Goal: Transaction & Acquisition: Purchase product/service

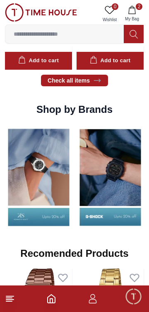
scroll to position [702, 0]
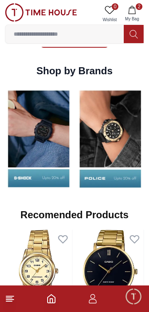
click at [53, 167] on img at bounding box center [39, 139] width 68 height 106
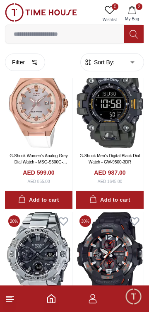
scroll to position [554, 0]
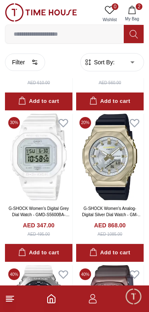
scroll to position [3987, 0]
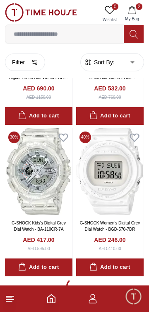
scroll to position [4657, 0]
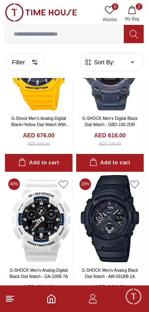
scroll to position [7586, 0]
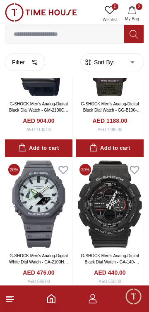
scroll to position [6631, 0]
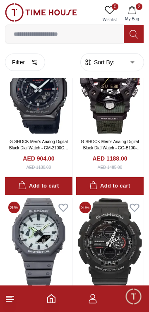
click at [51, 302] on icon "Home" at bounding box center [51, 299] width 10 height 10
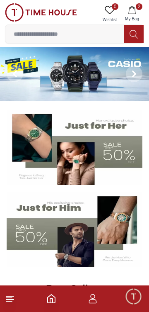
click at [123, 161] on img at bounding box center [75, 148] width 136 height 76
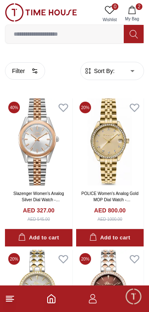
click at [49, 170] on img at bounding box center [39, 141] width 68 height 87
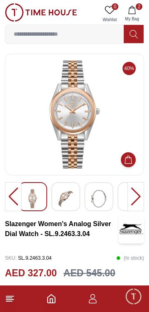
click at [62, 125] on img at bounding box center [74, 115] width 125 height 108
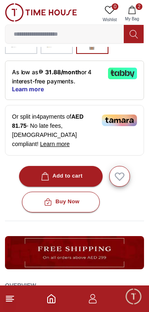
scroll to position [272, 0]
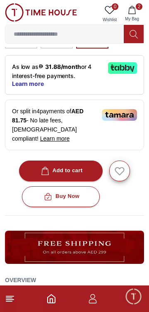
click at [44, 167] on icon "button" at bounding box center [45, 171] width 8 height 8
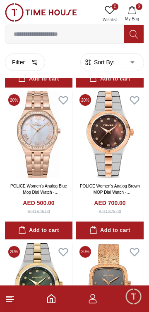
scroll to position [1064, 0]
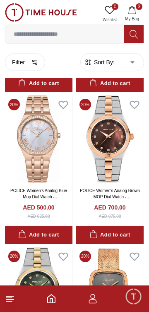
click at [49, 163] on img at bounding box center [39, 138] width 68 height 87
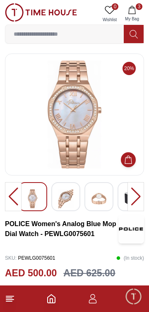
click at [68, 200] on img at bounding box center [66, 198] width 15 height 19
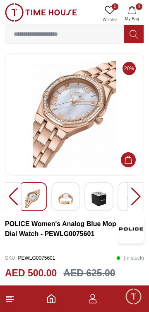
click at [66, 200] on img at bounding box center [66, 198] width 15 height 19
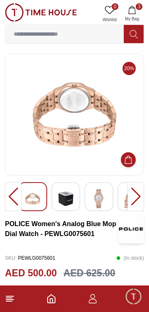
click at [102, 202] on img at bounding box center [99, 198] width 15 height 19
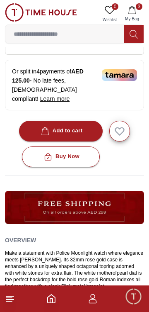
scroll to position [295, 0]
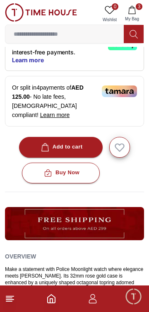
click at [74, 142] on div "Add to cart" at bounding box center [61, 147] width 44 height 10
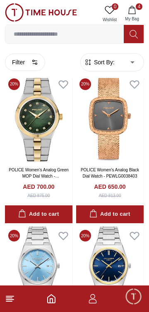
scroll to position [1237, 0]
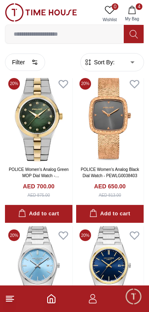
click at [41, 156] on img at bounding box center [39, 118] width 68 height 87
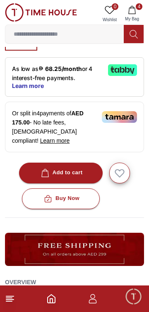
scroll to position [270, 0]
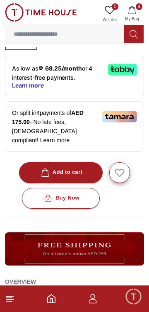
click at [78, 168] on div "Add to cart" at bounding box center [61, 173] width 44 height 10
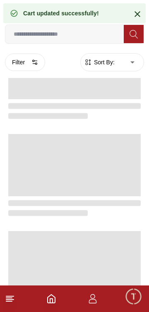
scroll to position [1237, 0]
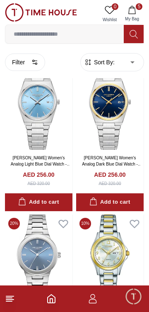
scroll to position [1380, 0]
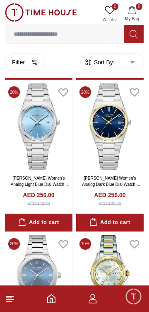
click at [48, 156] on img at bounding box center [39, 126] width 68 height 87
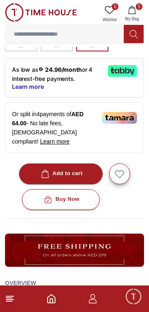
scroll to position [266, 0]
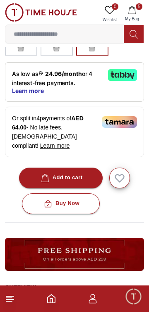
click at [80, 173] on div "Add to cart" at bounding box center [61, 178] width 44 height 10
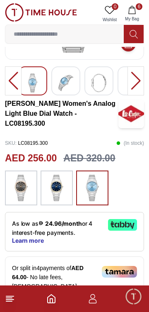
scroll to position [116, 0]
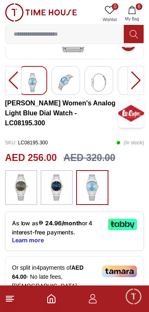
click at [60, 191] on img at bounding box center [56, 187] width 21 height 27
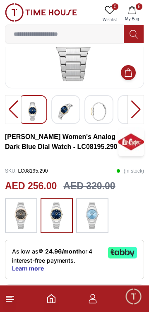
scroll to position [88, 0]
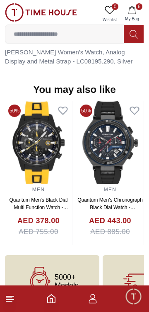
scroll to position [647, 0]
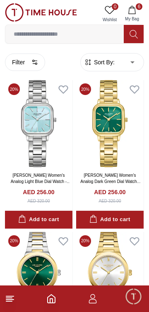
scroll to position [2658, 0]
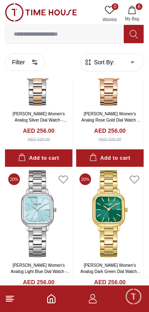
click at [132, 10] on icon "button" at bounding box center [132, 10] width 8 height 8
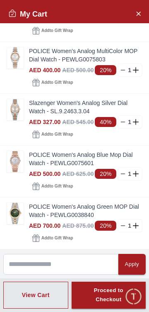
scroll to position [32, 0]
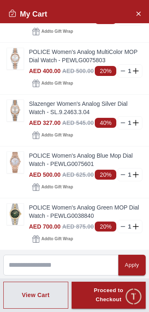
click at [13, 61] on img at bounding box center [15, 58] width 17 height 21
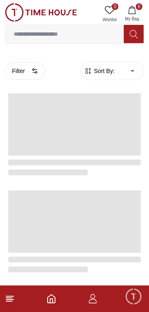
scroll to position [1427, 0]
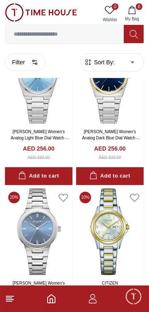
click at [139, 5] on span "6" at bounding box center [139, 6] width 7 height 7
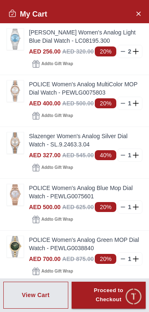
click at [14, 150] on img at bounding box center [15, 142] width 17 height 21
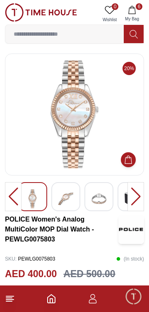
click at [133, 5] on button "6 My Bag" at bounding box center [132, 13] width 24 height 21
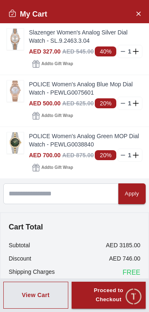
scroll to position [104, 0]
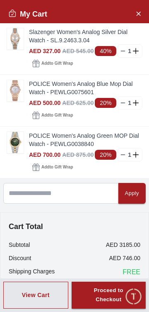
click at [14, 95] on img at bounding box center [15, 90] width 17 height 21
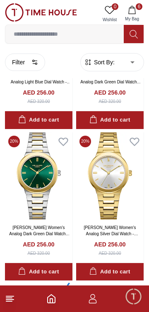
scroll to position [2924, 0]
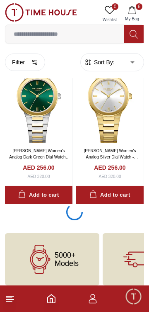
click at [142, 4] on button "6 My Bag" at bounding box center [132, 13] width 24 height 21
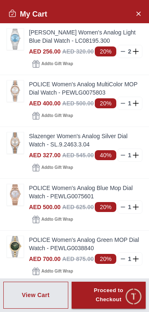
click at [136, 10] on icon "Close Account" at bounding box center [138, 13] width 7 height 10
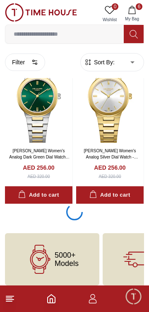
click at [139, 7] on span "6" at bounding box center [139, 6] width 7 height 7
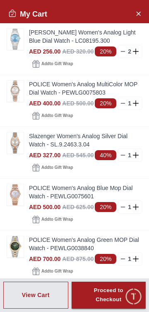
scroll to position [1361, 0]
click at [141, 10] on icon "Close Account" at bounding box center [138, 13] width 7 height 10
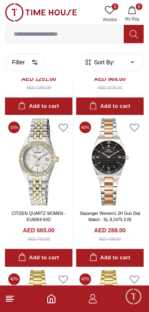
scroll to position [2709, 0]
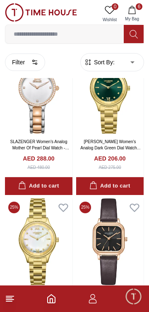
scroll to position [4334, 0]
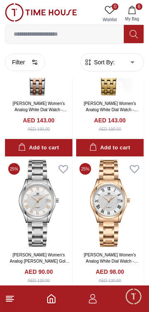
scroll to position [5962, 0]
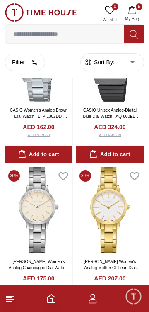
scroll to position [8888, 0]
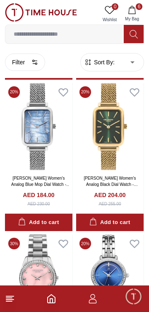
scroll to position [10035, 0]
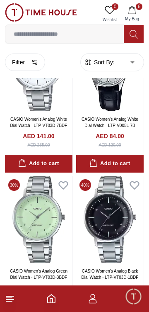
scroll to position [11905, 0]
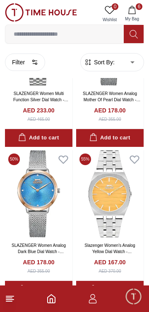
scroll to position [12838, 0]
click at [98, 223] on img at bounding box center [110, 193] width 68 height 87
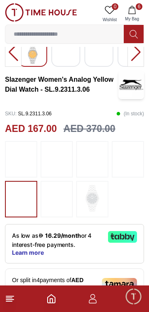
scroll to position [146, 0]
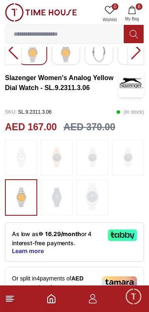
click at [93, 206] on img at bounding box center [92, 196] width 21 height 27
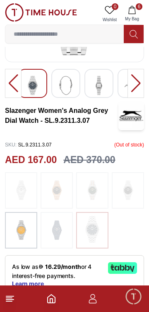
scroll to position [114, 0]
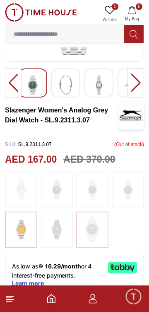
click at [124, 197] on img at bounding box center [128, 190] width 21 height 28
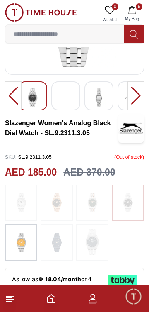
scroll to position [102, 0]
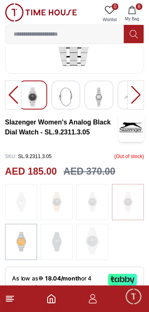
click at [92, 204] on img at bounding box center [92, 202] width 21 height 28
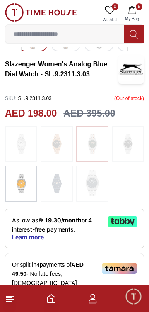
scroll to position [163, 0]
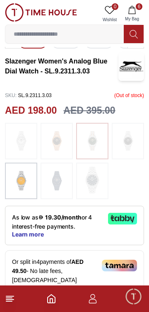
click at [21, 140] on img at bounding box center [21, 141] width 21 height 28
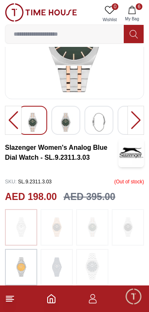
scroll to position [0, 0]
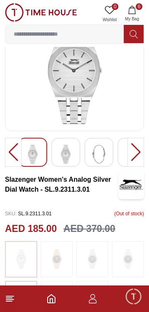
scroll to position [44, 0]
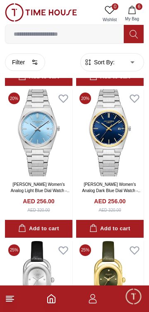
scroll to position [1373, 0]
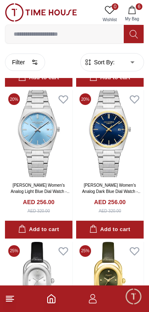
click at [30, 153] on img at bounding box center [39, 133] width 68 height 87
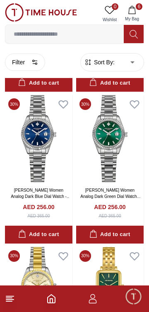
scroll to position [13348, 0]
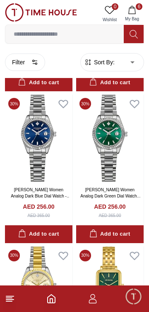
click at [102, 164] on img at bounding box center [110, 138] width 68 height 87
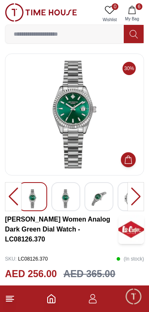
click at [93, 143] on img at bounding box center [74, 115] width 125 height 108
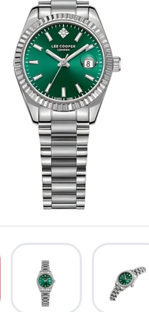
scroll to position [3, 0]
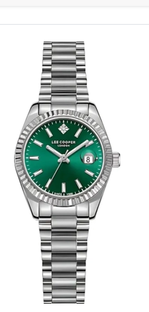
scroll to position [3, 0]
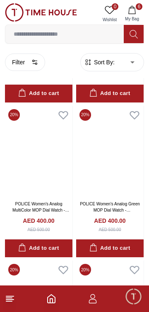
scroll to position [763, 0]
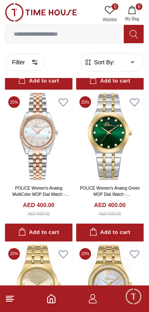
click at [61, 187] on link "POLICE Women's Analog MultiColor MOP Dial Watch - PEWLG0075803" at bounding box center [40, 194] width 57 height 17
click at [51, 303] on icon "Home" at bounding box center [51, 299] width 7 height 8
click at [54, 296] on icon "Home" at bounding box center [51, 299] width 10 height 10
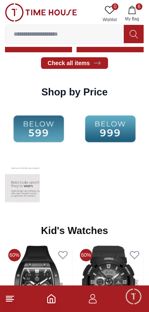
scroll to position [1027, 0]
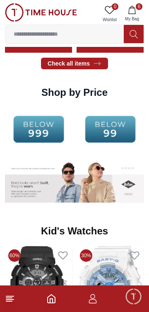
click at [107, 131] on img at bounding box center [111, 129] width 68 height 44
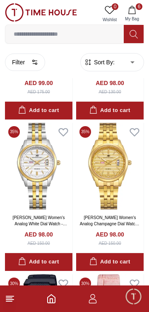
scroll to position [449, 0]
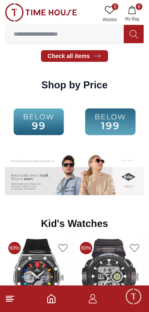
scroll to position [1027, 0]
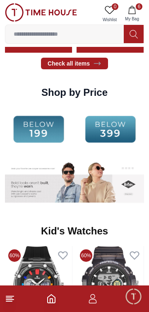
click at [53, 132] on img at bounding box center [39, 129] width 68 height 44
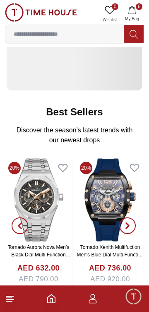
scroll to position [1027, 0]
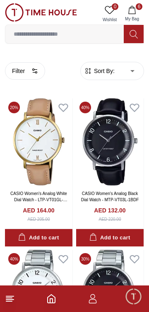
click at [80, 35] on input at bounding box center [64, 34] width 119 height 17
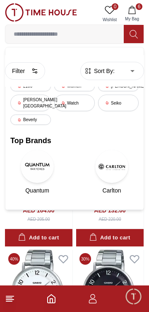
click at [80, 103] on div "Watch" at bounding box center [74, 103] width 41 height 17
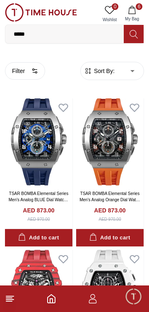
click at [63, 36] on input "*****" at bounding box center [64, 34] width 119 height 17
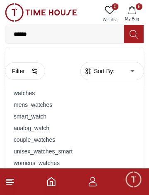
type input "*****"
click at [56, 159] on div "womens_watches" at bounding box center [74, 163] width 129 height 12
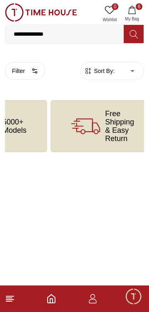
click at [82, 32] on input "**********" at bounding box center [64, 34] width 119 height 17
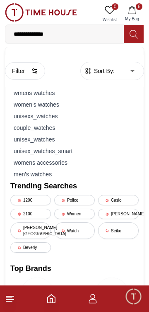
click at [68, 212] on div "Women" at bounding box center [74, 214] width 41 height 10
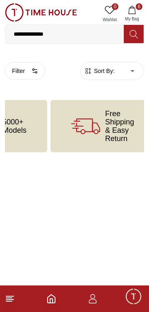
click at [53, 301] on polyline "Home" at bounding box center [51, 301] width 2 height 4
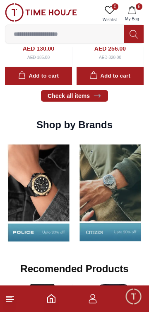
scroll to position [646, 0]
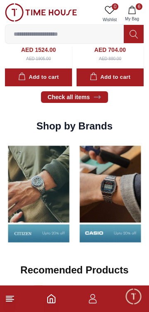
click at [84, 222] on img at bounding box center [111, 194] width 68 height 106
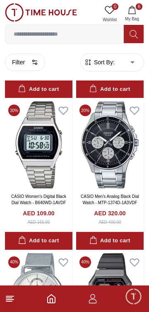
scroll to position [1373, 0]
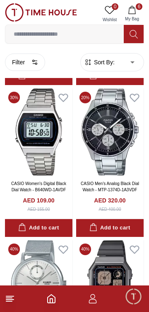
click at [71, 255] on img at bounding box center [39, 283] width 68 height 87
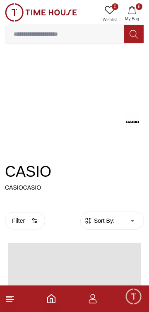
scroll to position [1373, 0]
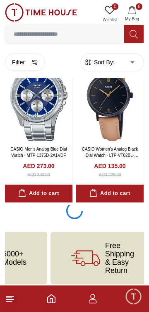
scroll to position [3080, 0]
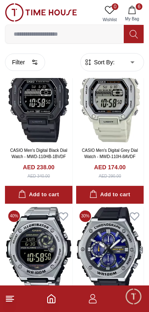
scroll to position [4590, 0]
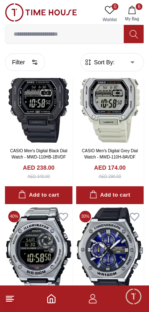
click at [54, 302] on icon "Home" at bounding box center [51, 299] width 10 height 10
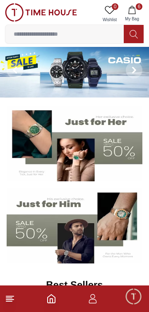
scroll to position [3, 0]
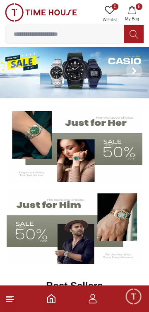
click at [115, 154] on img at bounding box center [75, 145] width 136 height 76
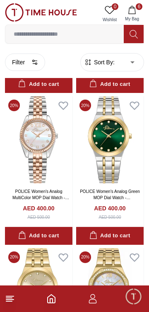
scroll to position [761, 0]
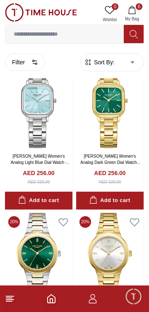
scroll to position [2922, 0]
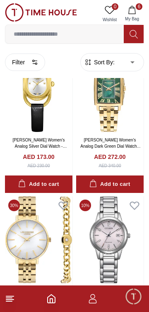
scroll to position [3239, 0]
